Goal: Check status: Check status

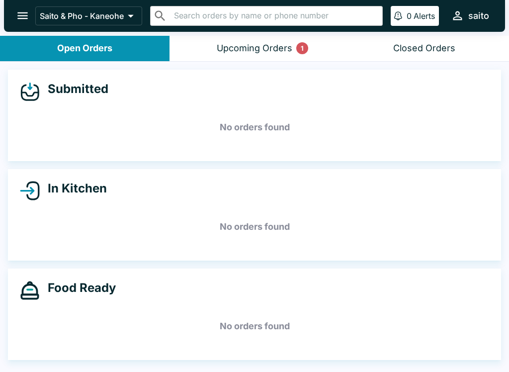
click at [127, 14] on icon at bounding box center [131, 16] width 14 height 14
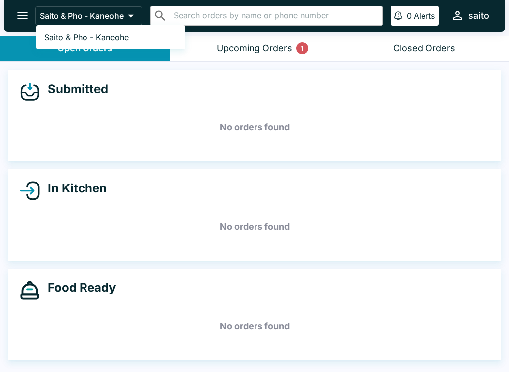
click at [139, 32] on link "Saito & Pho - Kaneohe" at bounding box center [110, 37] width 149 height 16
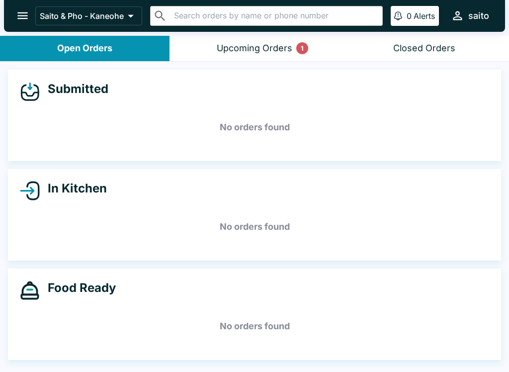
click at [288, 43] on div "Upcoming Orders 1" at bounding box center [255, 48] width 76 height 11
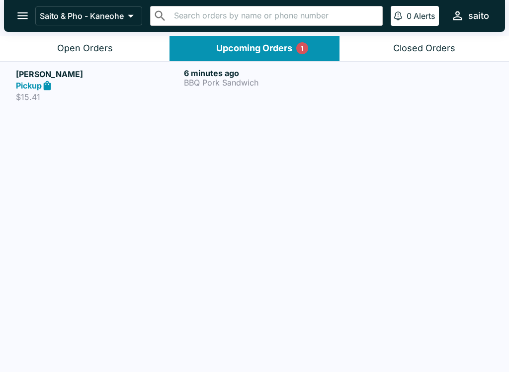
click at [259, 78] on p "BBQ Pork Sandwich" at bounding box center [266, 82] width 164 height 9
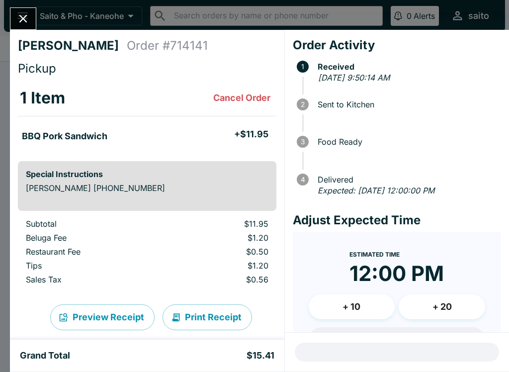
click at [29, 7] on div at bounding box center [23, 18] width 26 height 22
click at [23, 18] on icon "Close" at bounding box center [23, 19] width 8 height 8
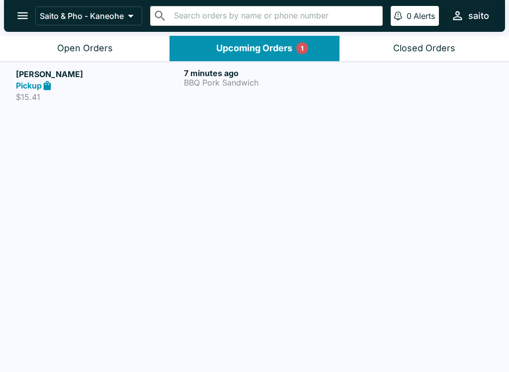
click at [83, 19] on p "Saito & Pho - Kaneohe" at bounding box center [82, 16] width 84 height 10
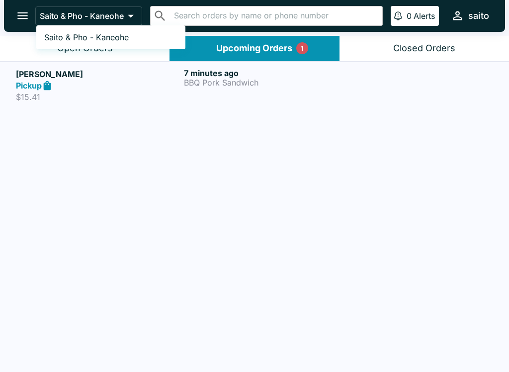
click at [73, 32] on span "Saito & Pho - Kaneohe" at bounding box center [86, 37] width 84 height 10
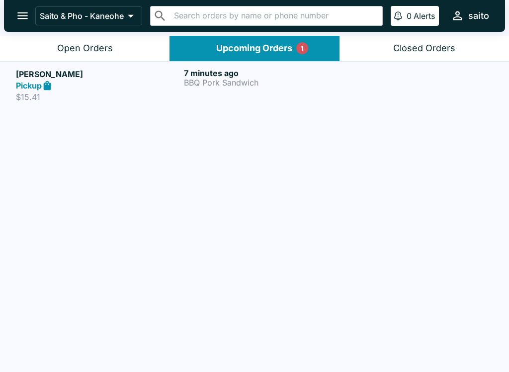
click at [67, 14] on p "Saito & Pho - Kaneohe" at bounding box center [82, 16] width 84 height 10
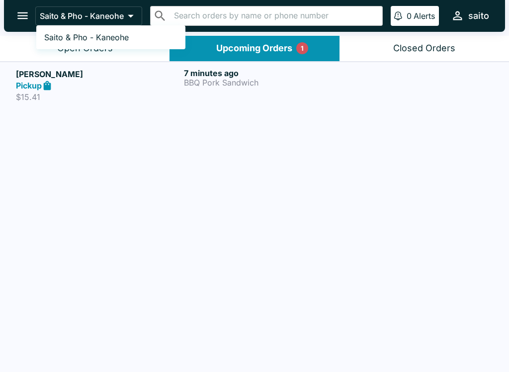
click at [103, 35] on span "Saito & Pho - Kaneohe" at bounding box center [86, 37] width 84 height 10
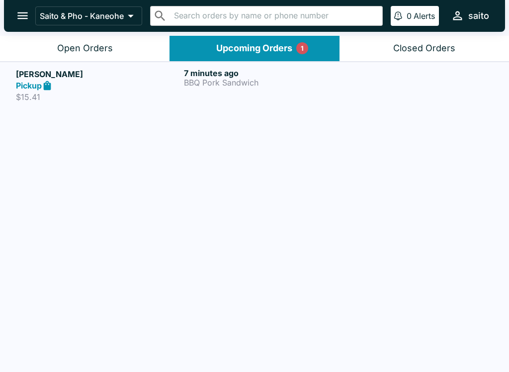
click at [103, 20] on p "Saito & Pho - Kaneohe" at bounding box center [82, 16] width 84 height 10
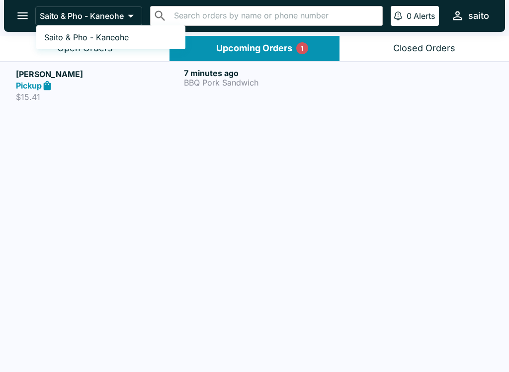
click at [124, 37] on span "Saito & Pho - Kaneohe" at bounding box center [86, 37] width 84 height 10
